Goal: Check status: Check status

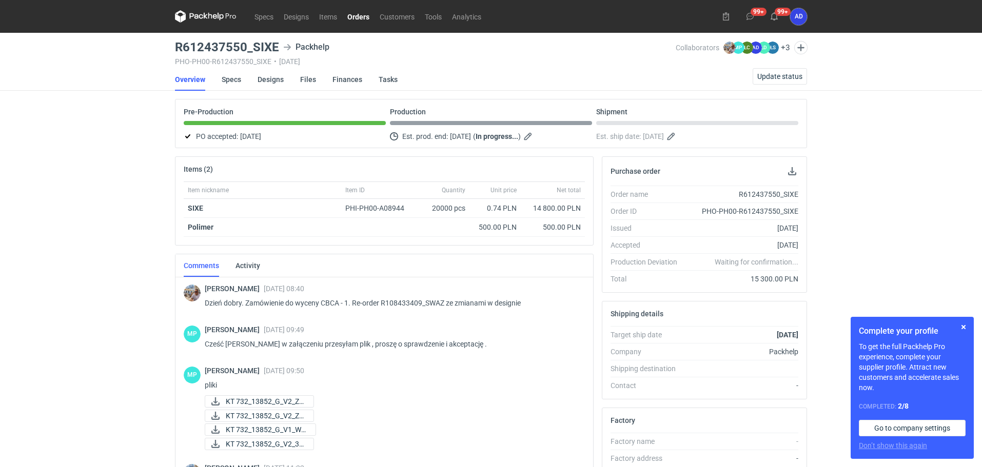
click at [359, 16] on link "Orders" at bounding box center [358, 16] width 32 height 12
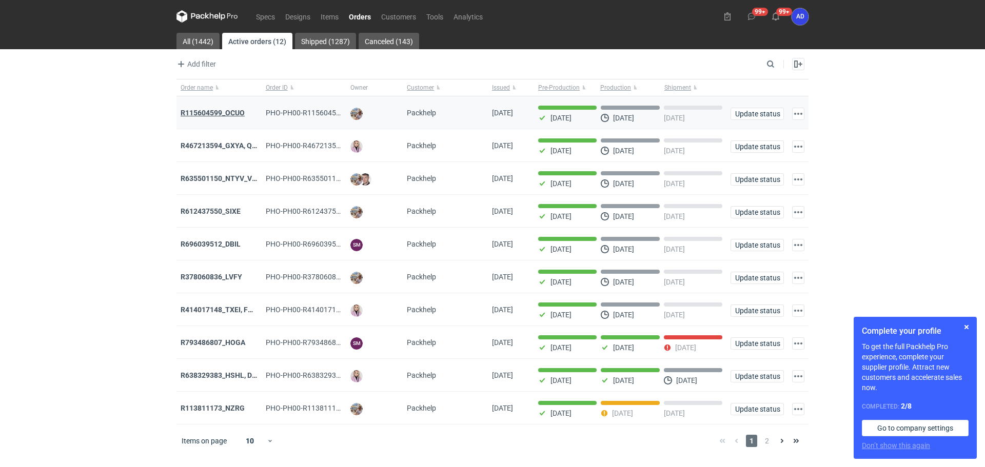
click at [208, 114] on strong "R115604599_OCUO" at bounding box center [213, 113] width 64 height 8
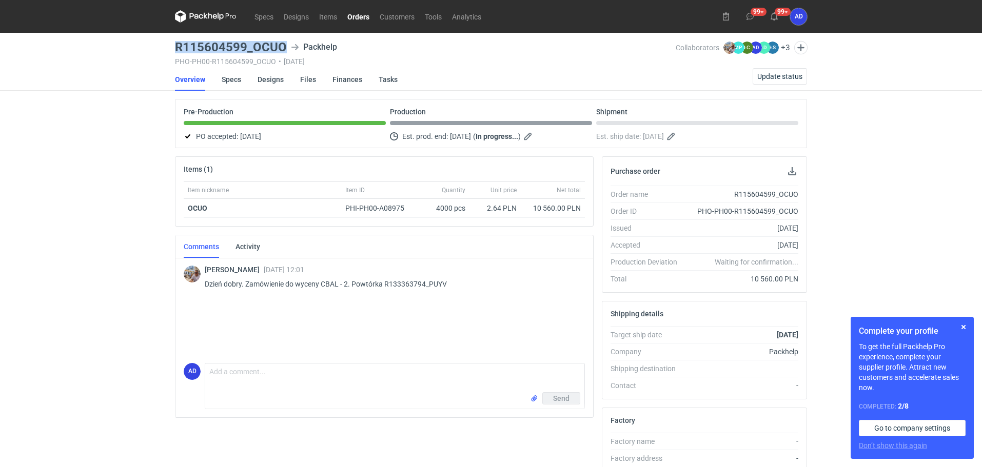
drag, startPoint x: 283, startPoint y: 44, endPoint x: 168, endPoint y: 51, distance: 114.7
click at [168, 51] on div "Specs Designs Items Orders Customers Tools Analytics 99+ 99+ AD [PERSON_NAME] […" at bounding box center [491, 233] width 982 height 467
copy h3 "R115604599_OCUO"
